Goal: Task Accomplishment & Management: Complete application form

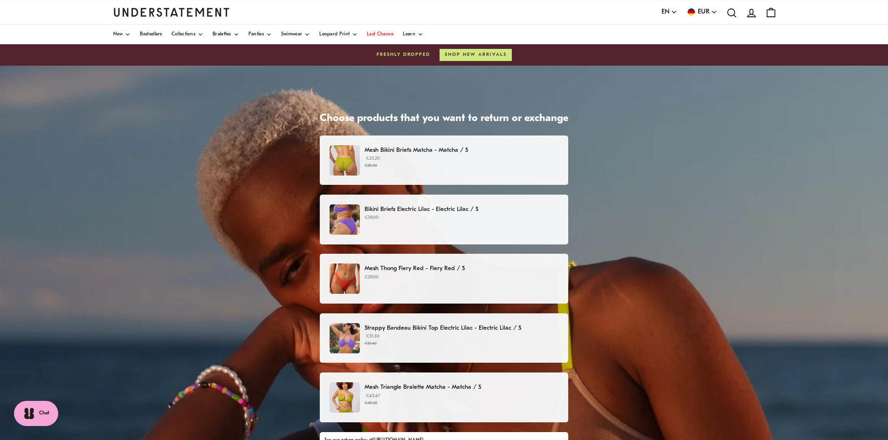
click at [464, 146] on p "Mesh Bikini Briefs Matcha - Matcha / S" at bounding box center [461, 150] width 194 height 10
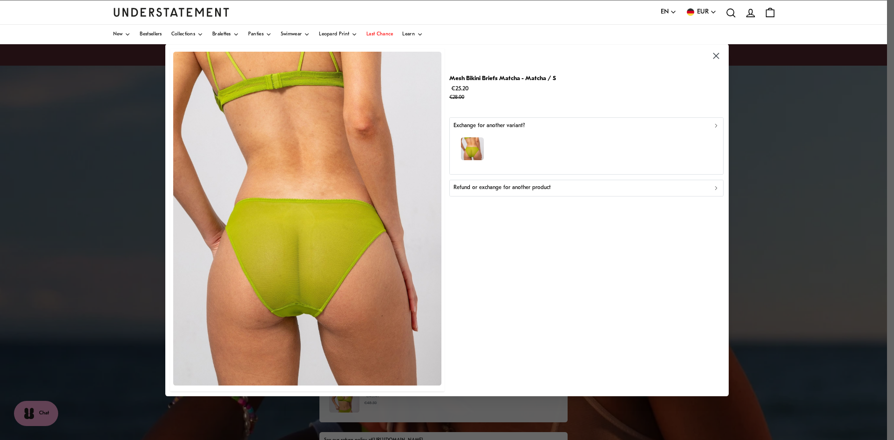
click at [655, 191] on div "Refund or exchange for another product" at bounding box center [587, 188] width 266 height 9
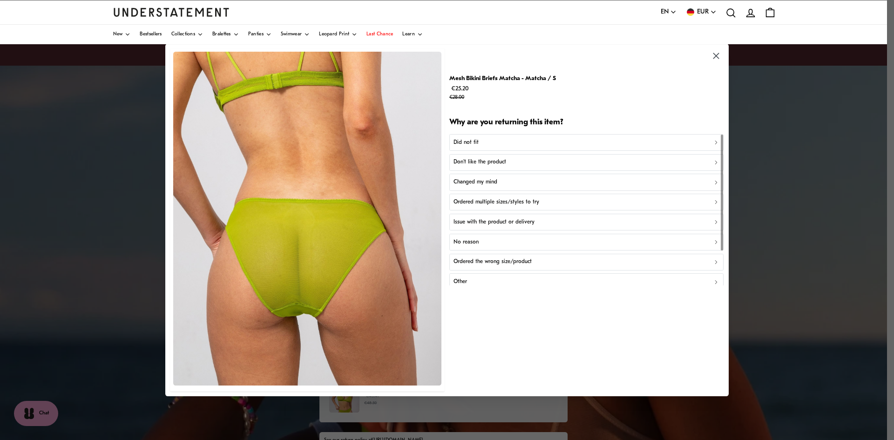
click at [496, 141] on div "Did not fit" at bounding box center [587, 142] width 266 height 9
click at [456, 56] on icon "button" at bounding box center [455, 55] width 3 height 6
click at [481, 165] on p "Don't like the product" at bounding box center [480, 162] width 53 height 9
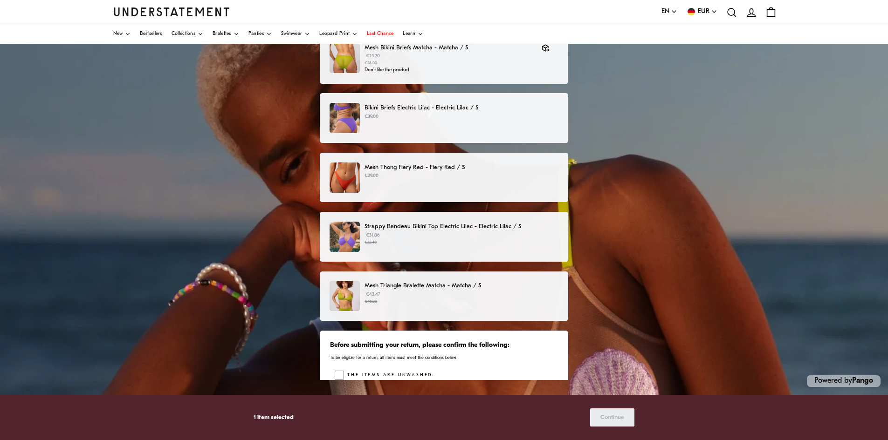
scroll to position [103, 0]
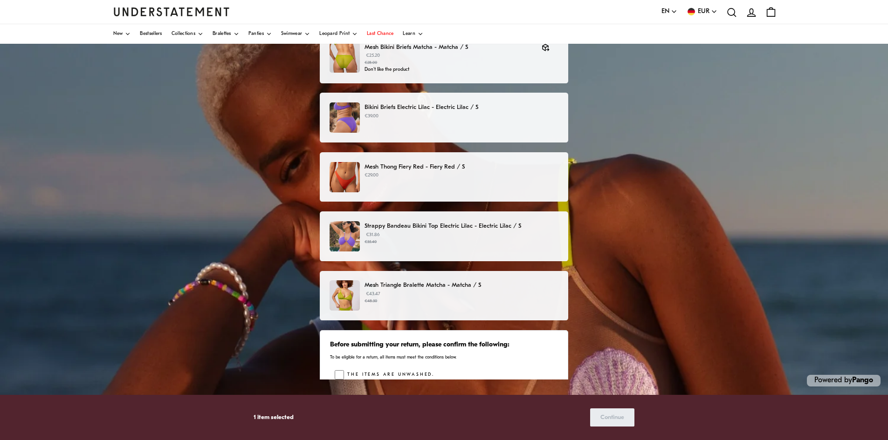
click at [495, 293] on p "€43.47 €48.30" at bounding box center [461, 298] width 194 height 14
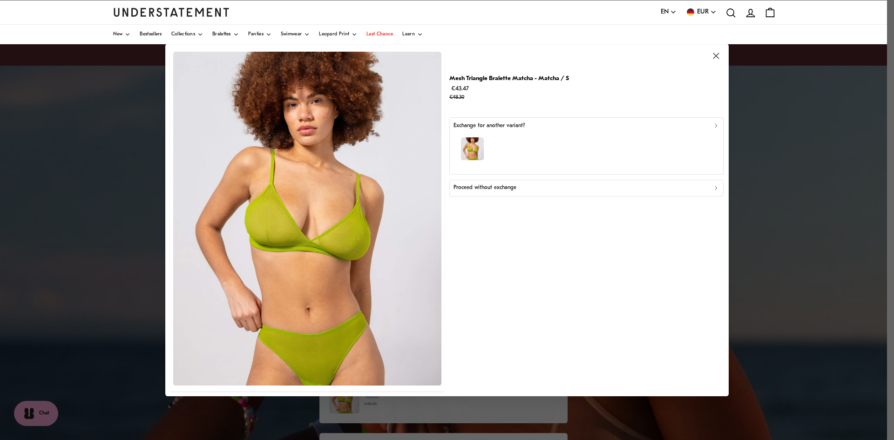
click at [498, 190] on p "Proceed without exchange" at bounding box center [485, 188] width 63 height 9
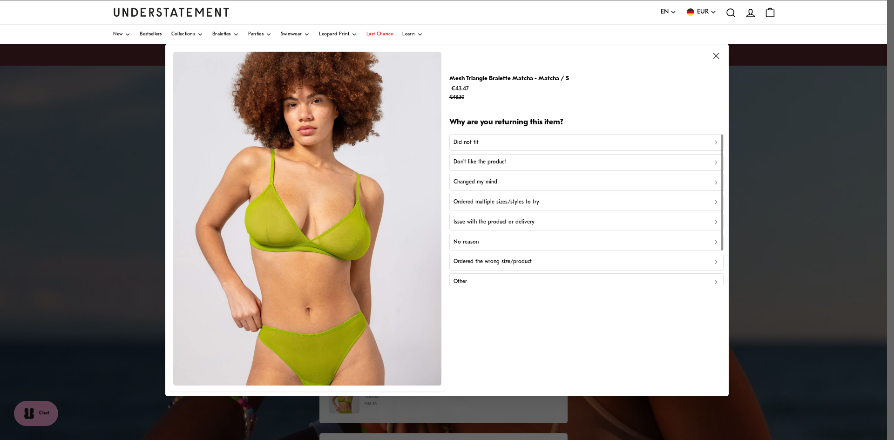
click at [470, 140] on p "Did not fit" at bounding box center [466, 142] width 25 height 9
click at [483, 189] on button "Did not fit for other reasons" at bounding box center [587, 182] width 274 height 17
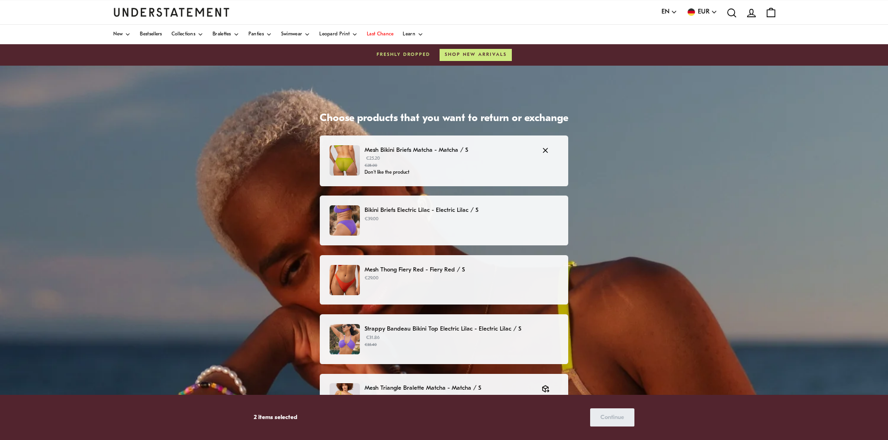
click at [449, 166] on small "€28.00" at bounding box center [448, 166] width 168 height 7
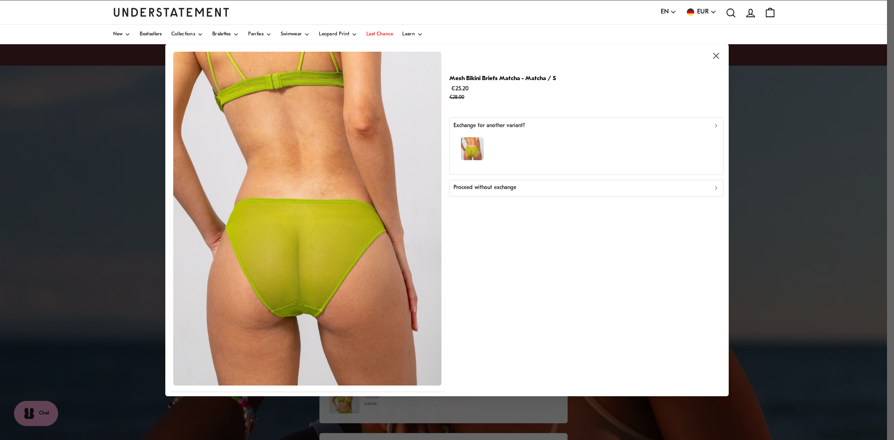
click at [518, 192] on div "Proceed without exchange" at bounding box center [587, 188] width 266 height 9
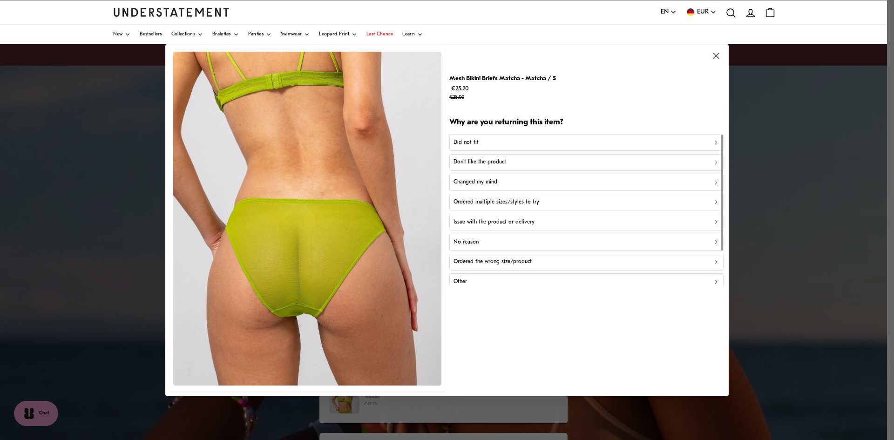
click at [502, 144] on div "Did not fit" at bounding box center [587, 142] width 266 height 9
click at [517, 186] on p "Did not fit for other reasons" at bounding box center [488, 182] width 68 height 9
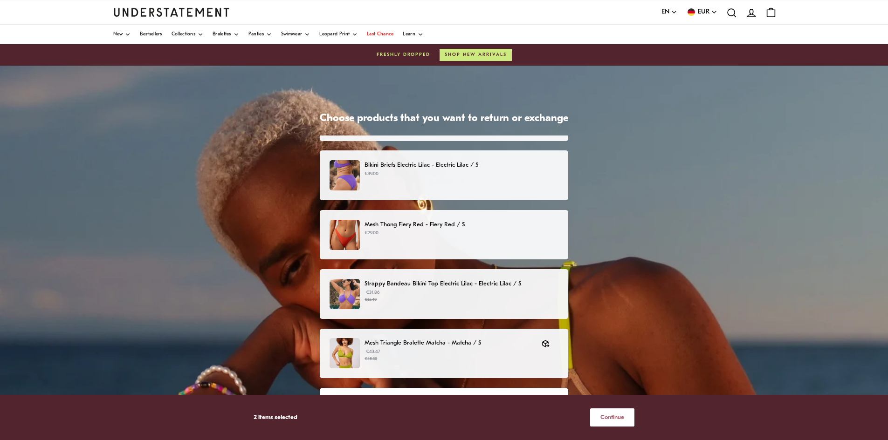
scroll to position [89, 0]
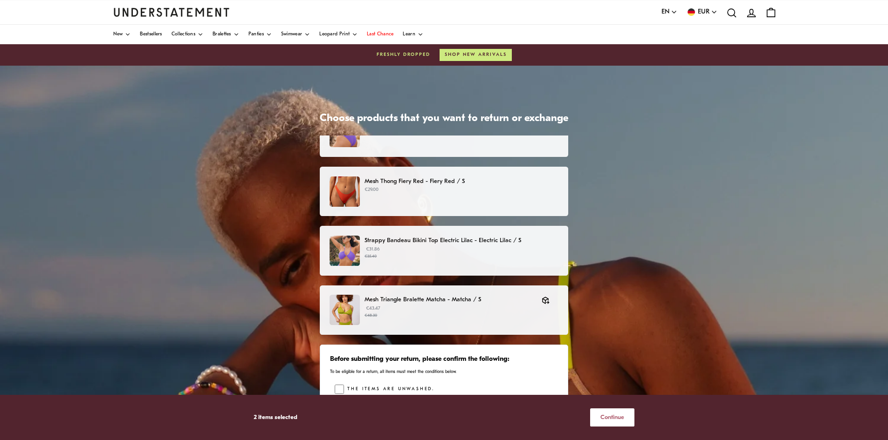
click at [615, 416] on span "Continue" at bounding box center [612, 417] width 24 height 17
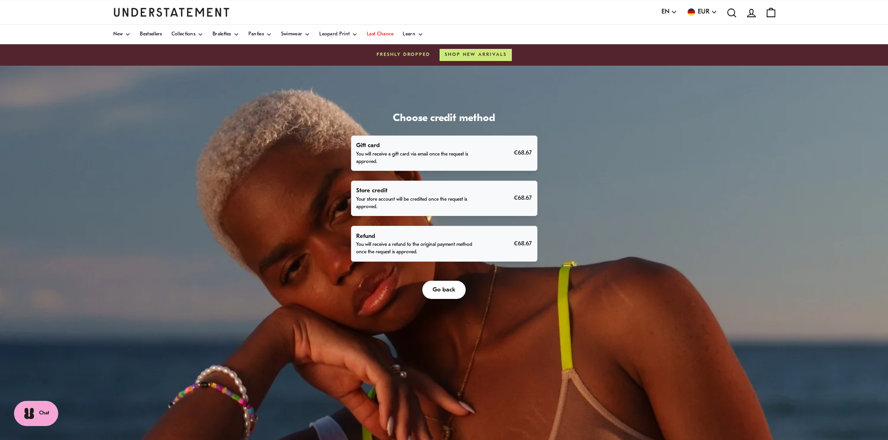
click at [466, 246] on p "You will receive a refund to the original payment method once the request is ap…" at bounding box center [415, 248] width 119 height 15
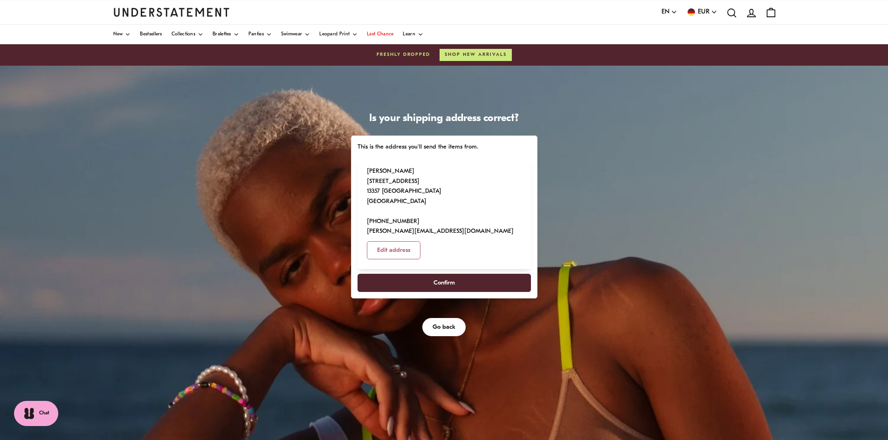
click at [468, 274] on span "Confirm" at bounding box center [443, 282] width 153 height 17
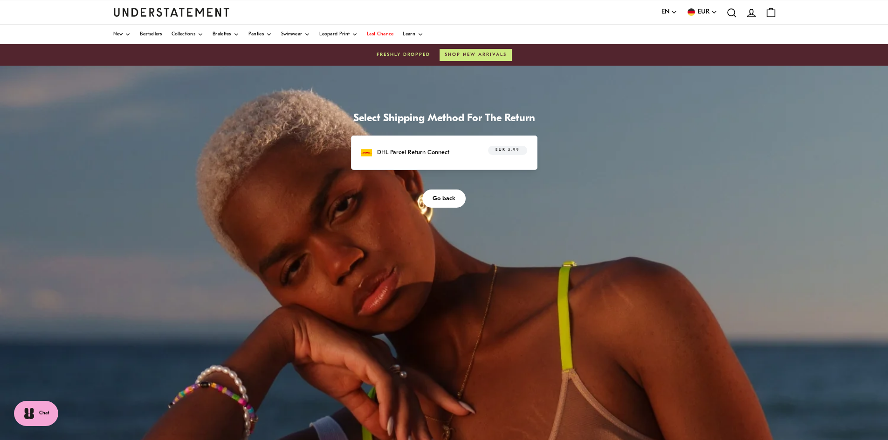
click at [447, 151] on p "DHL Parcel Return Connect" at bounding box center [413, 153] width 72 height 10
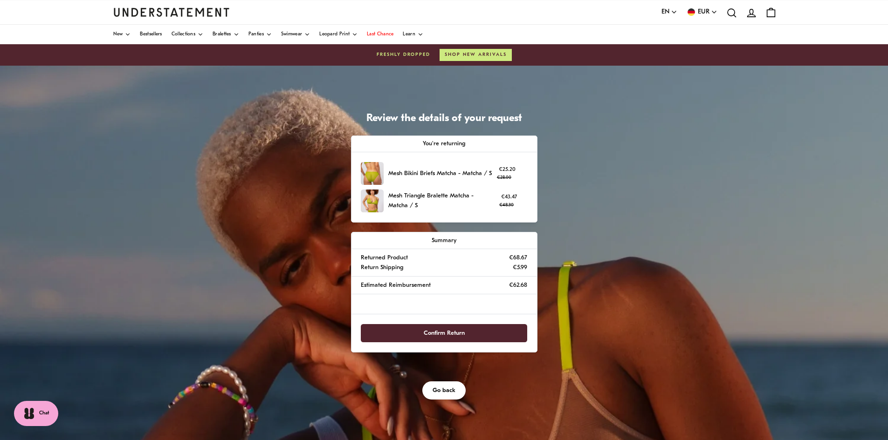
click at [444, 335] on span "Confirm Return" at bounding box center [443, 333] width 41 height 17
